Goal: Navigation & Orientation: Find specific page/section

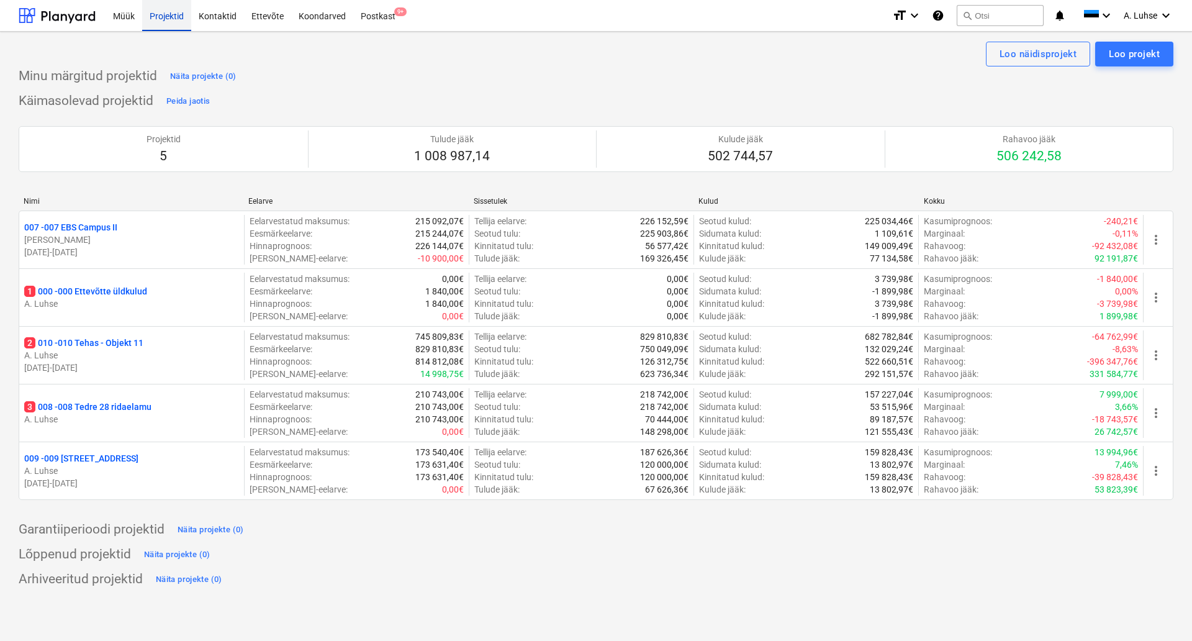
click at [172, 15] on div "Projektid" at bounding box center [166, 15] width 49 height 32
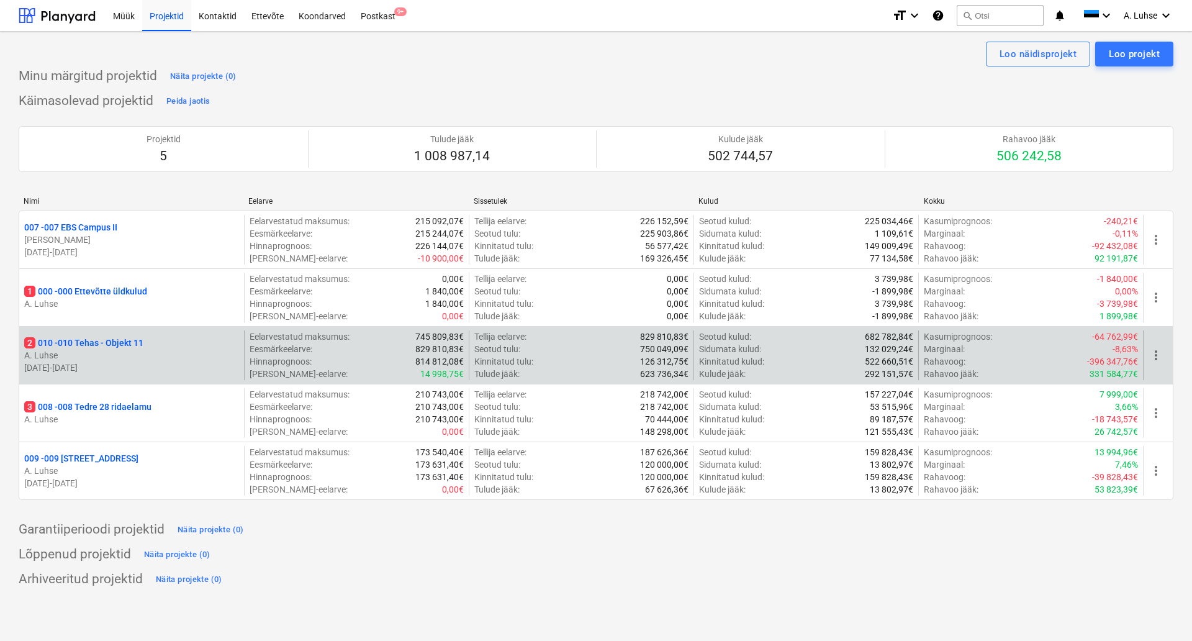
click at [83, 355] on p "A. Luhse" at bounding box center [131, 355] width 215 height 12
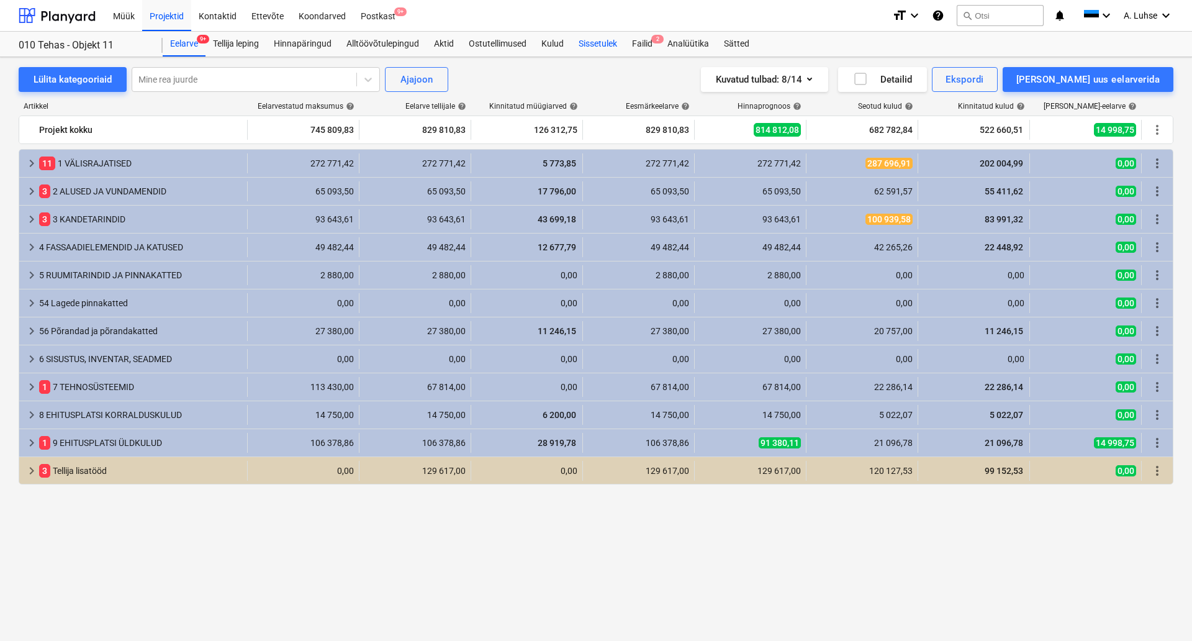
click at [586, 46] on div "Sissetulek" at bounding box center [597, 44] width 53 height 25
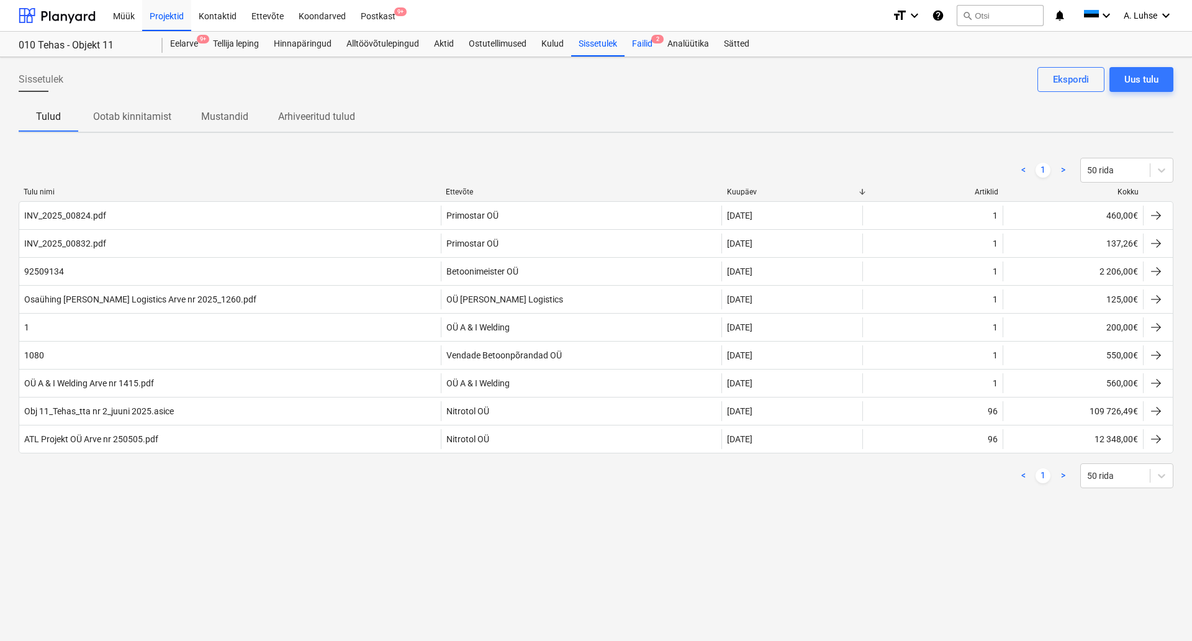
click at [645, 46] on div "Failid 2" at bounding box center [642, 44] width 35 height 25
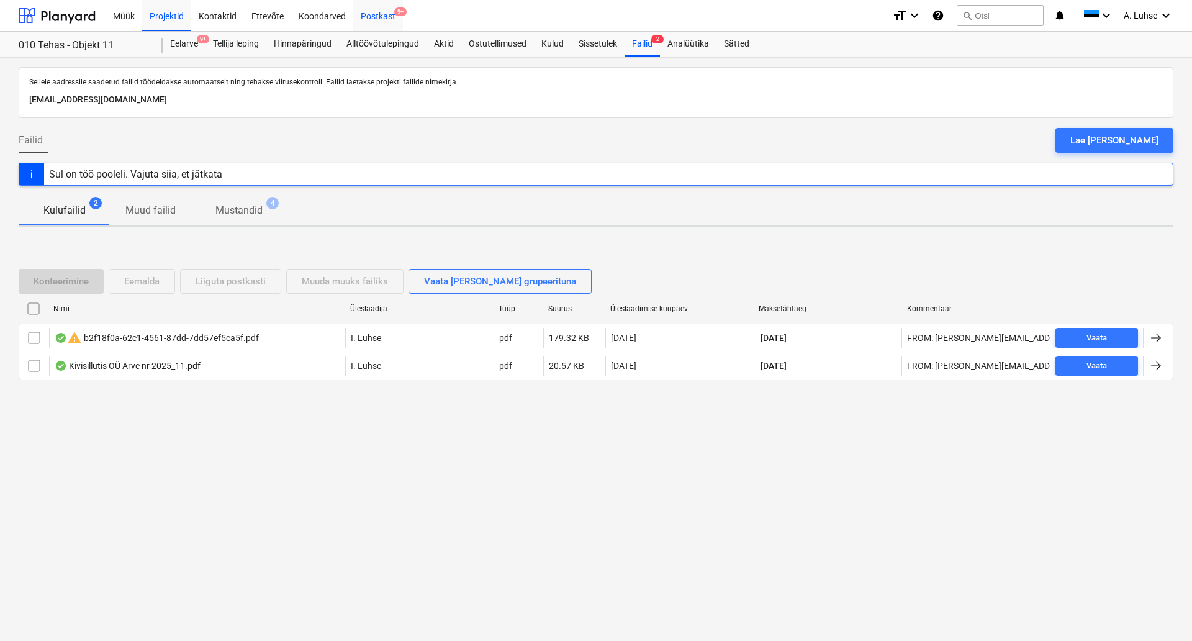
click at [360, 16] on div "Postkast 9+" at bounding box center [378, 15] width 50 height 32
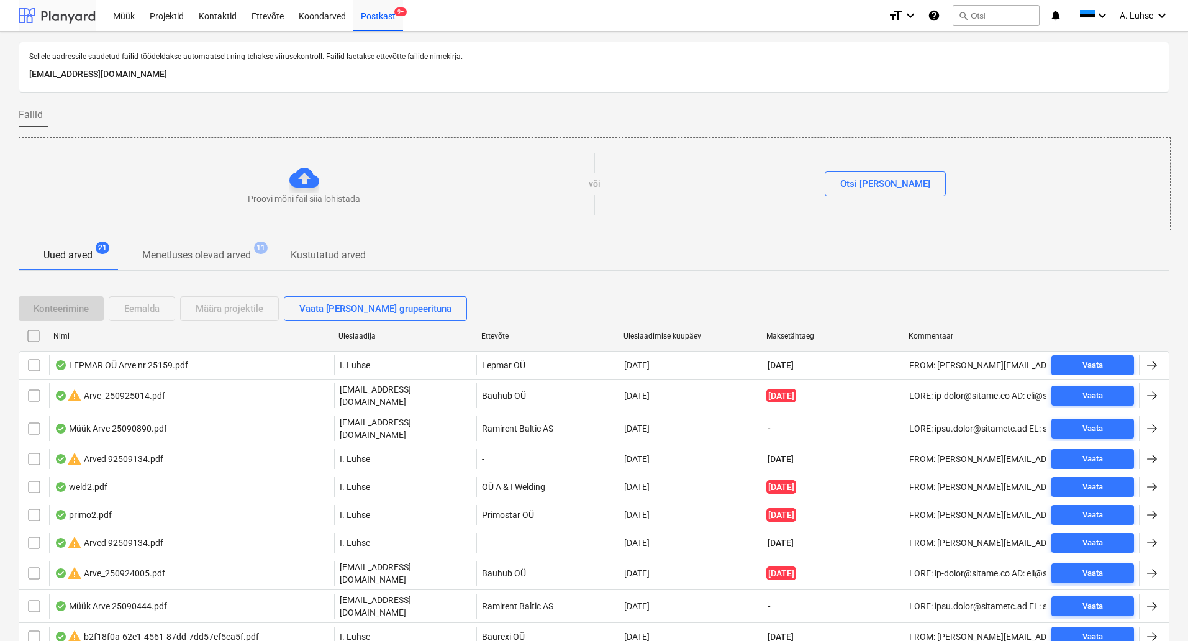
click at [35, 11] on div at bounding box center [57, 15] width 77 height 31
